Goal: Find specific page/section: Find specific page/section

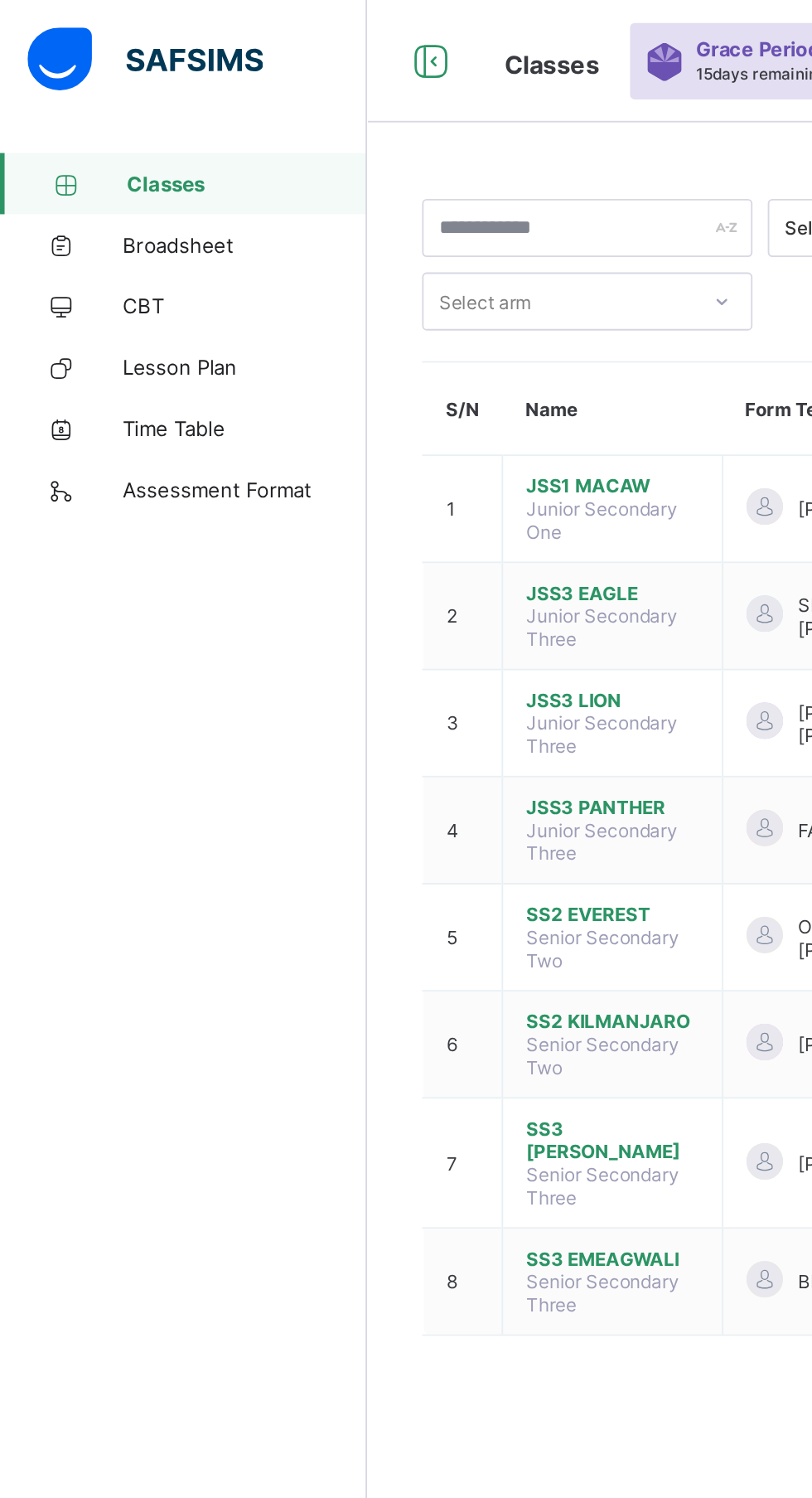
click at [135, 132] on span "Broadsheet" at bounding box center [132, 132] width 132 height 13
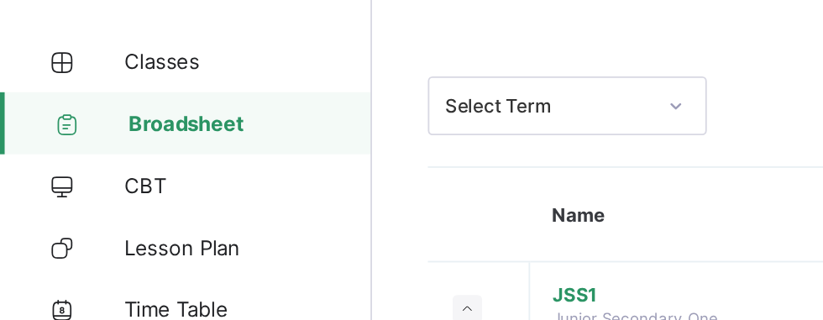
click at [90, 101] on span "Classes" at bounding box center [134, 100] width 134 height 13
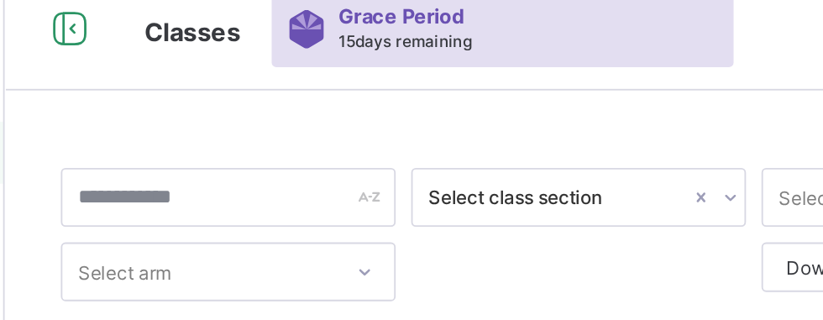
click at [586, 120] on div at bounding box center [594, 125] width 16 height 27
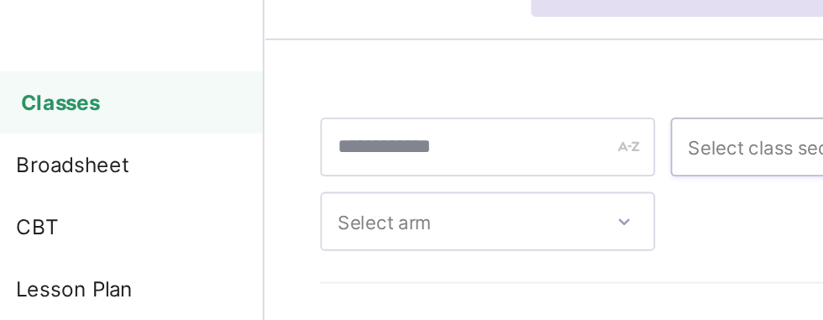
click at [103, 134] on span "Broadsheet" at bounding box center [134, 134] width 134 height 13
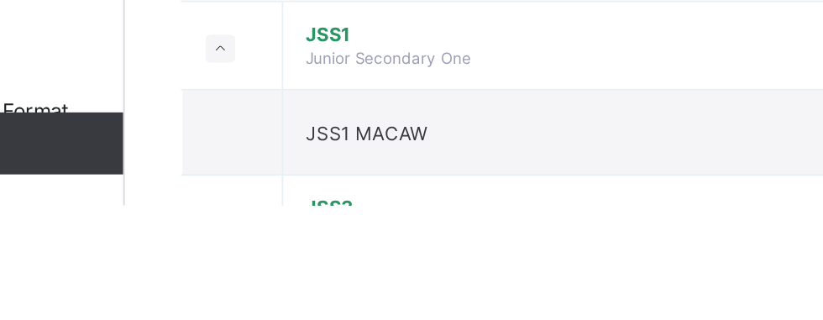
click at [311, 277] on span "JSS1 MACAW" at bounding box center [333, 281] width 66 height 13
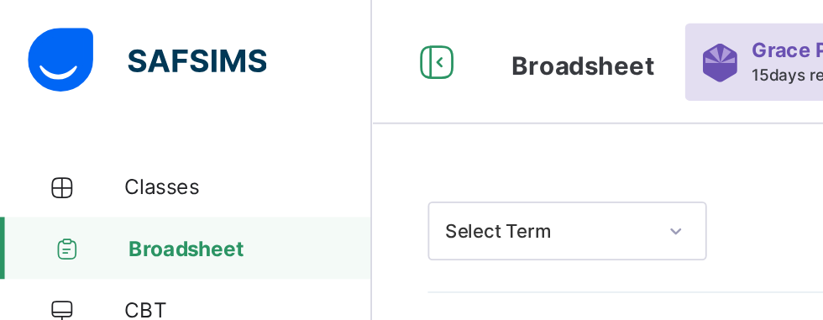
click at [91, 103] on span "Classes" at bounding box center [134, 100] width 134 height 13
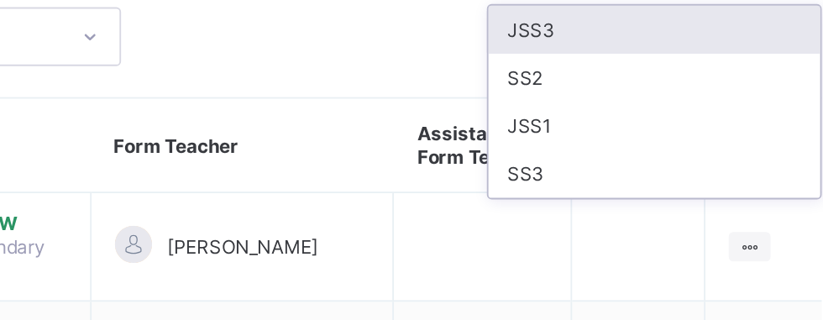
click at [721, 163] on div "JSS3" at bounding box center [703, 162] width 180 height 26
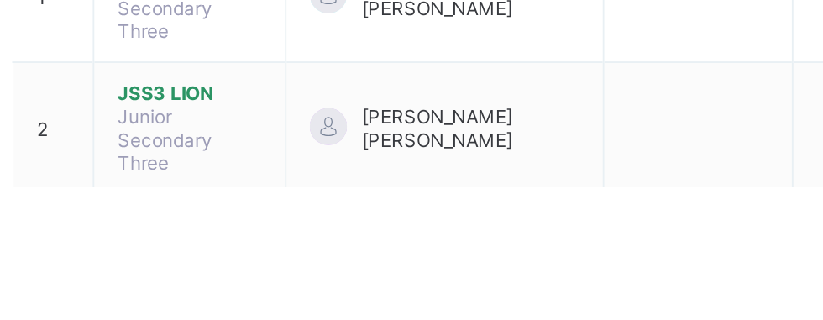
scroll to position [28, 0]
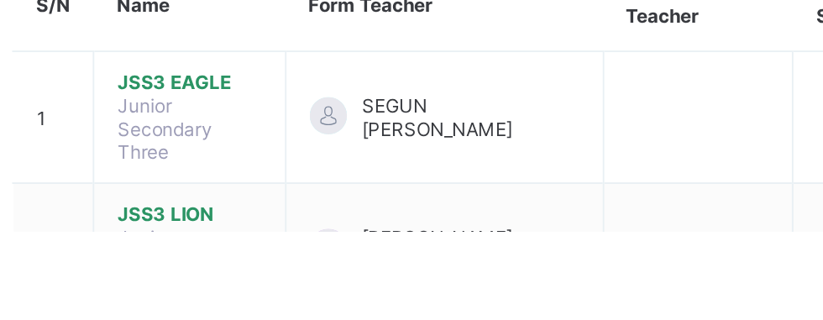
click at [326, 241] on span "JSS3 EAGLE" at bounding box center [328, 239] width 78 height 13
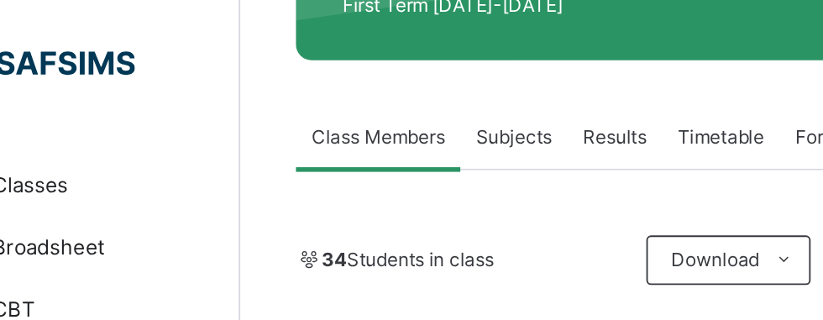
scroll to position [325, 0]
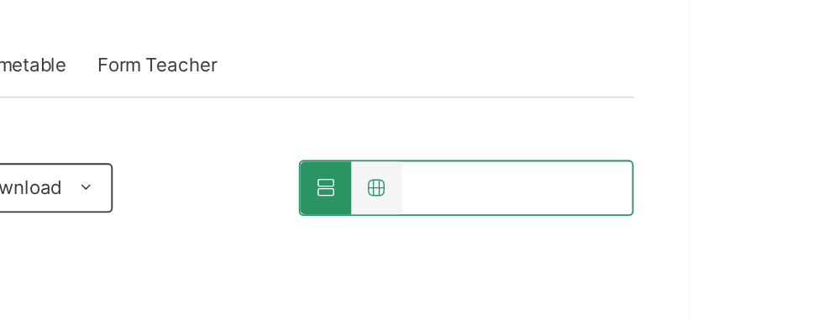
click at [619, 149] on icon at bounding box center [626, 144] width 14 height 13
click at [622, 143] on icon at bounding box center [626, 144] width 14 height 13
click at [643, 145] on div at bounding box center [654, 144] width 28 height 29
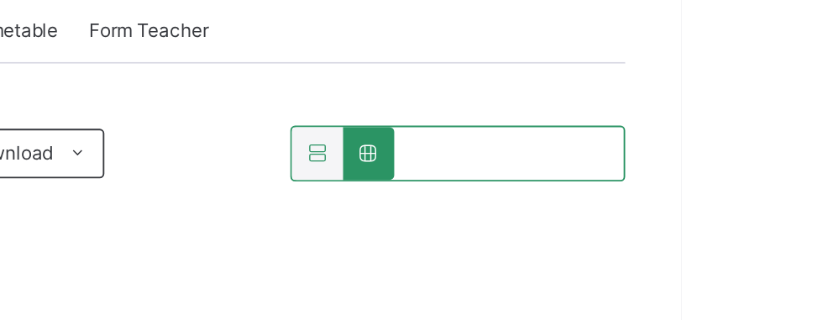
scroll to position [386, 0]
click at [624, 83] on icon at bounding box center [626, 82] width 14 height 13
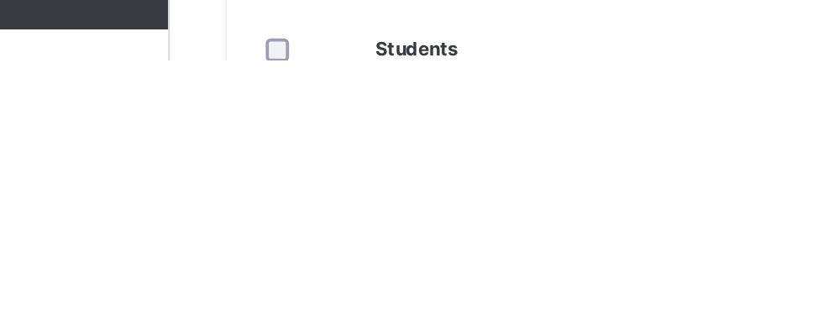
scroll to position [277, 0]
